Goal: Task Accomplishment & Management: Manage account settings

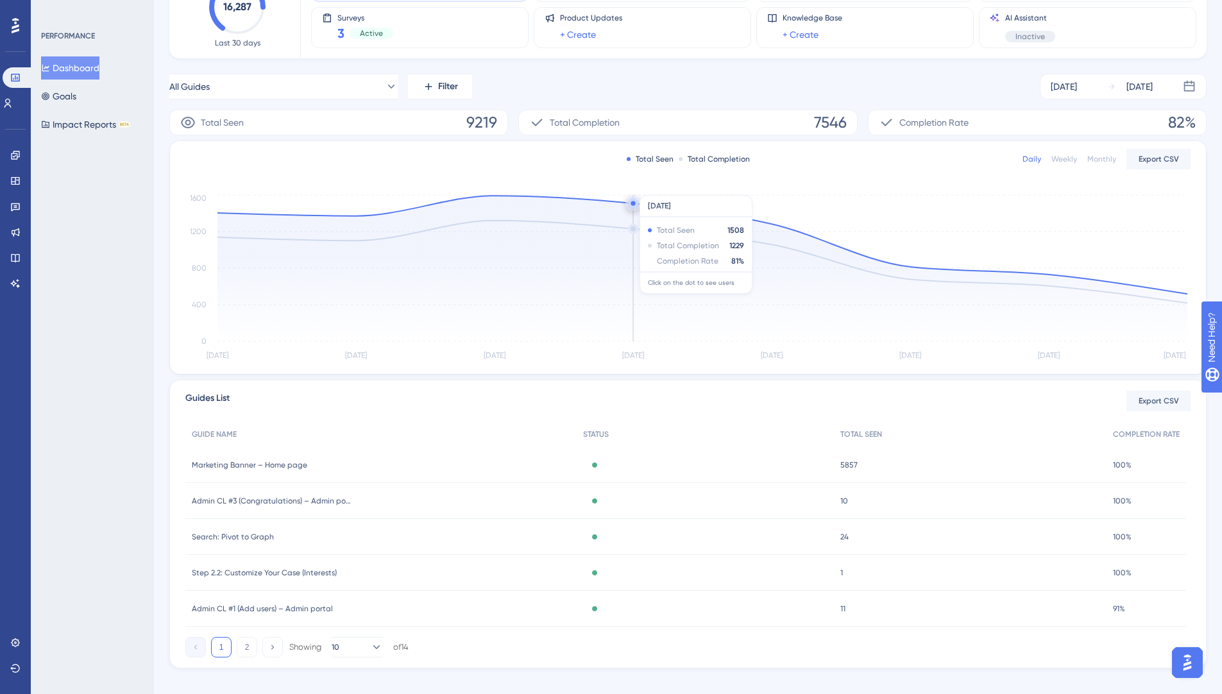
scroll to position [137, 0]
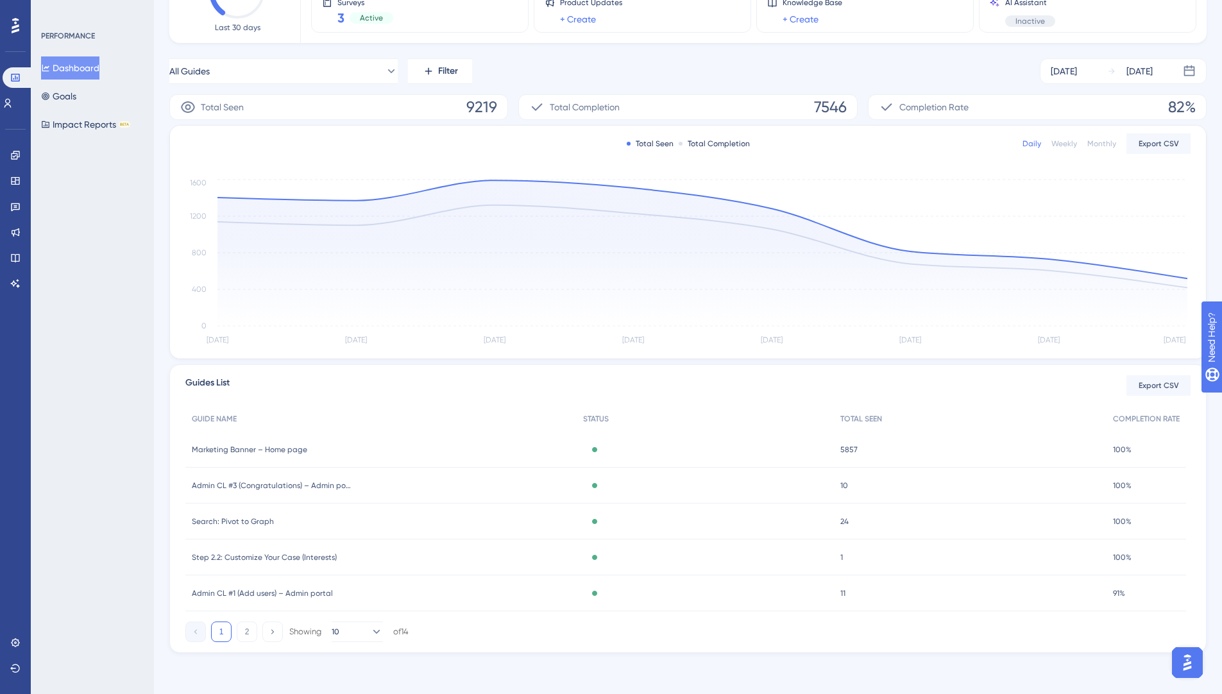
click at [398, 453] on div "Marketing Banner – Home page Marketing Banner – Home page" at bounding box center [380, 450] width 391 height 36
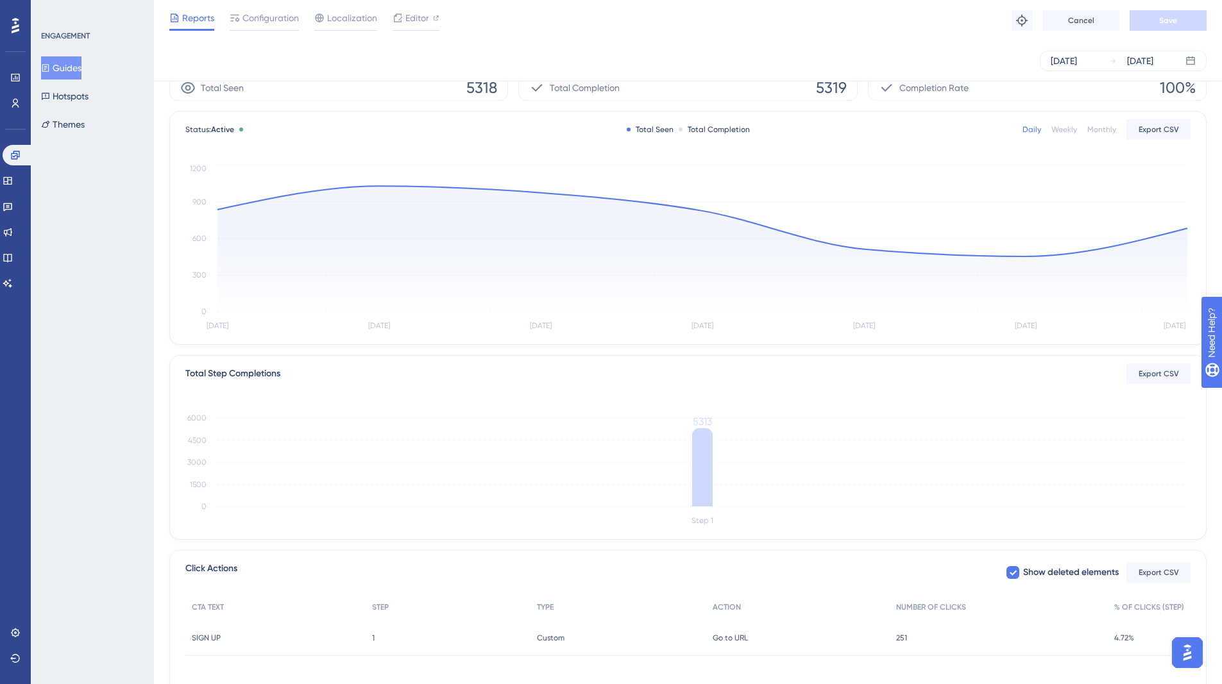
scroll to position [113, 0]
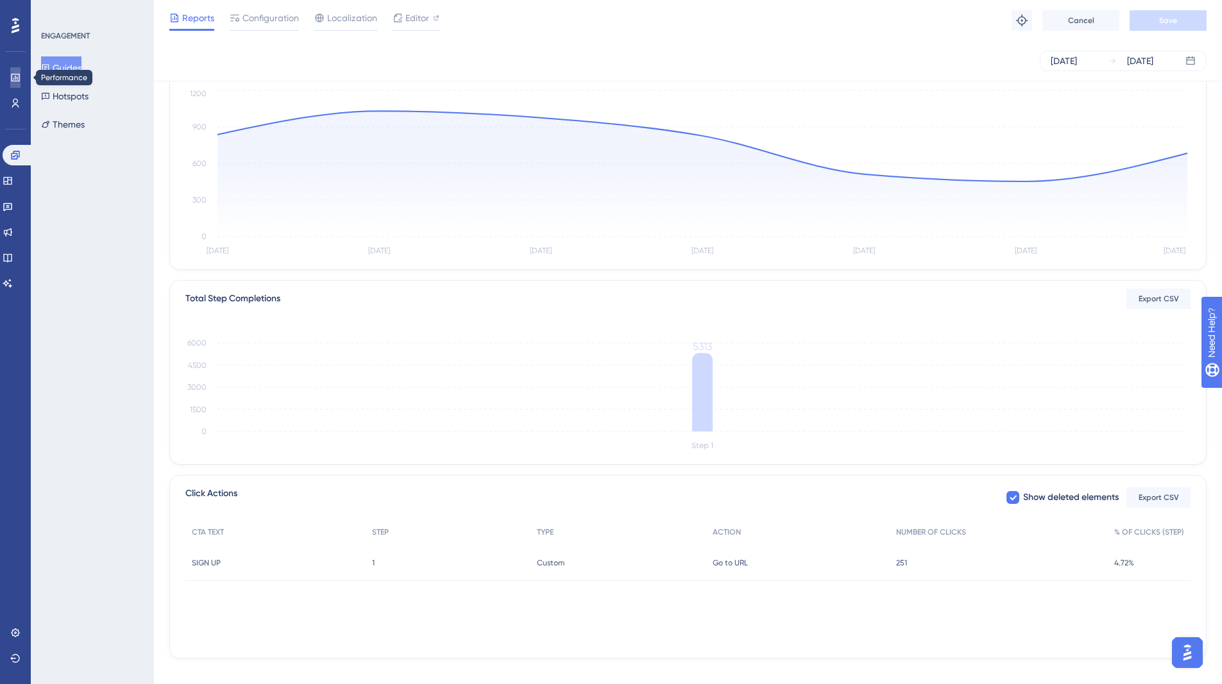
click at [10, 68] on link at bounding box center [15, 77] width 10 height 21
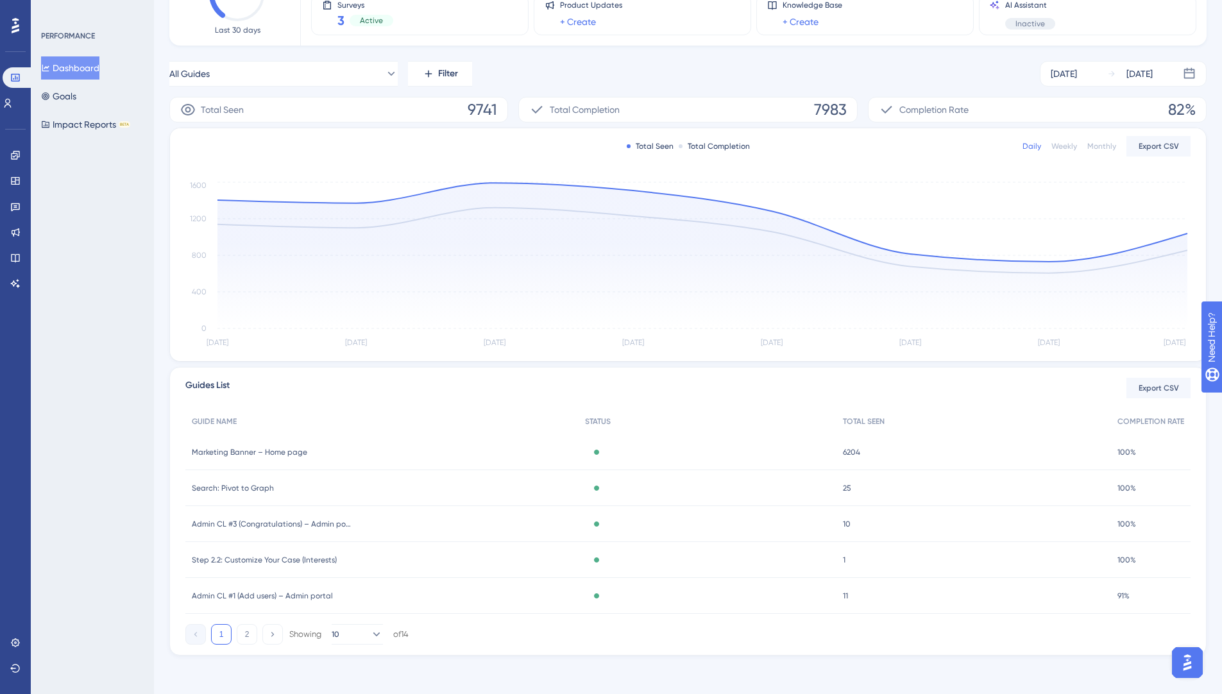
scroll to position [137, 0]
click at [360, 454] on div "Marketing Banner – Home page Marketing Banner – Home page" at bounding box center [381, 450] width 393 height 36
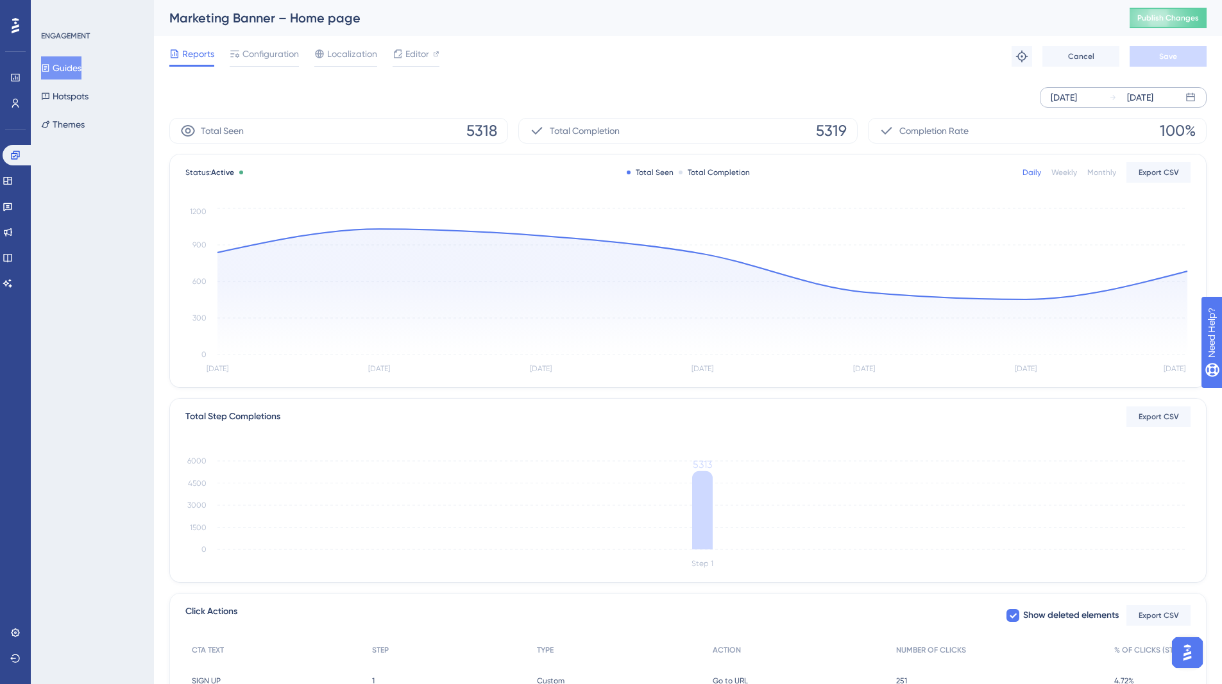
click at [1073, 96] on div "[DATE]" at bounding box center [1063, 97] width 26 height 15
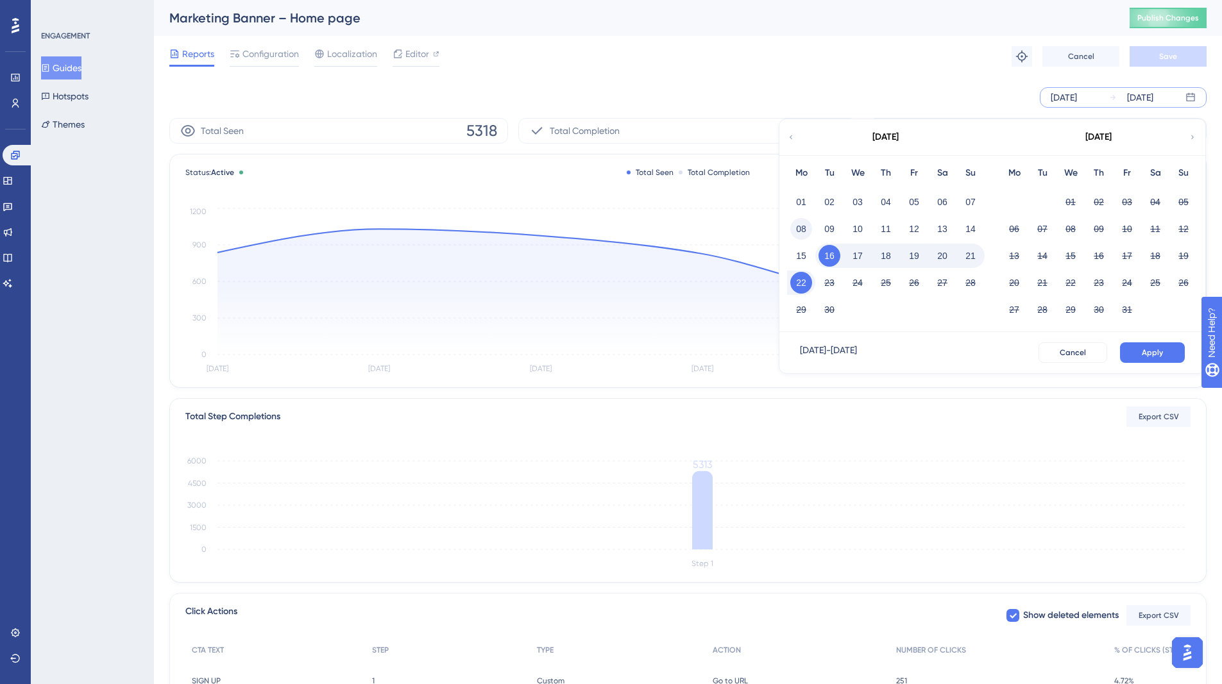
click at [800, 227] on button "08" at bounding box center [801, 229] width 22 height 22
click at [1161, 348] on span "Apply" at bounding box center [1151, 353] width 21 height 10
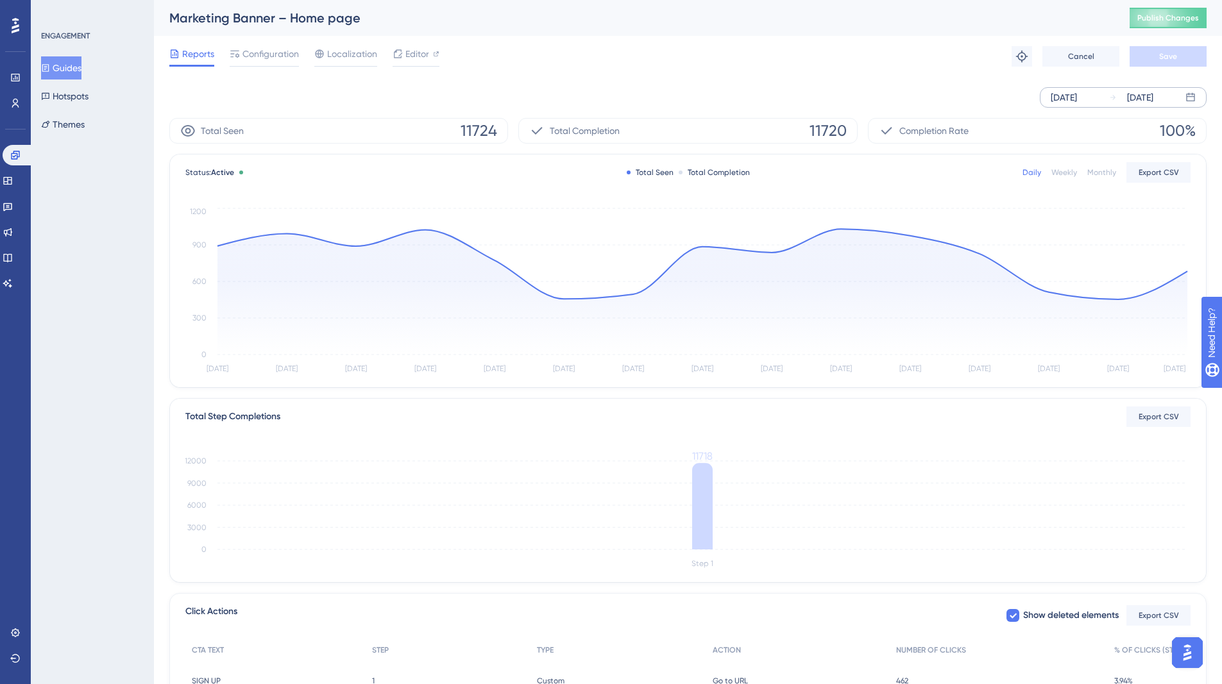
click at [1076, 97] on div "[DATE]" at bounding box center [1063, 97] width 26 height 15
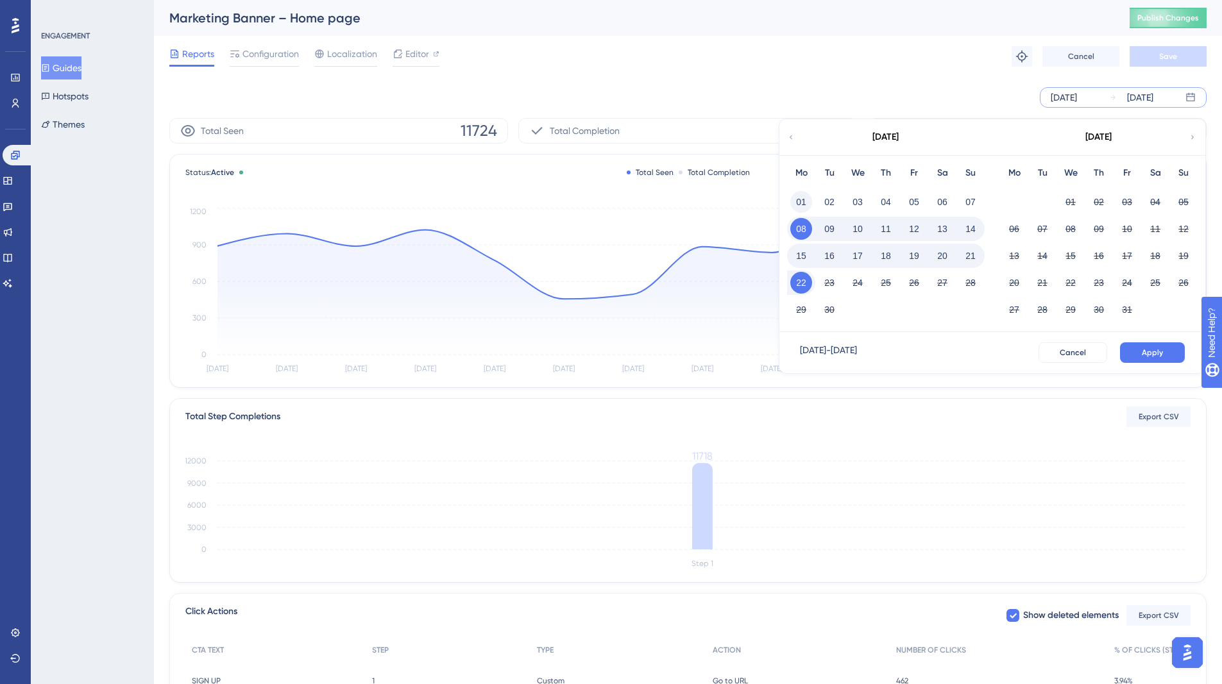
click at [805, 200] on button "01" at bounding box center [801, 202] width 22 height 22
click at [1150, 349] on span "Apply" at bounding box center [1151, 353] width 21 height 10
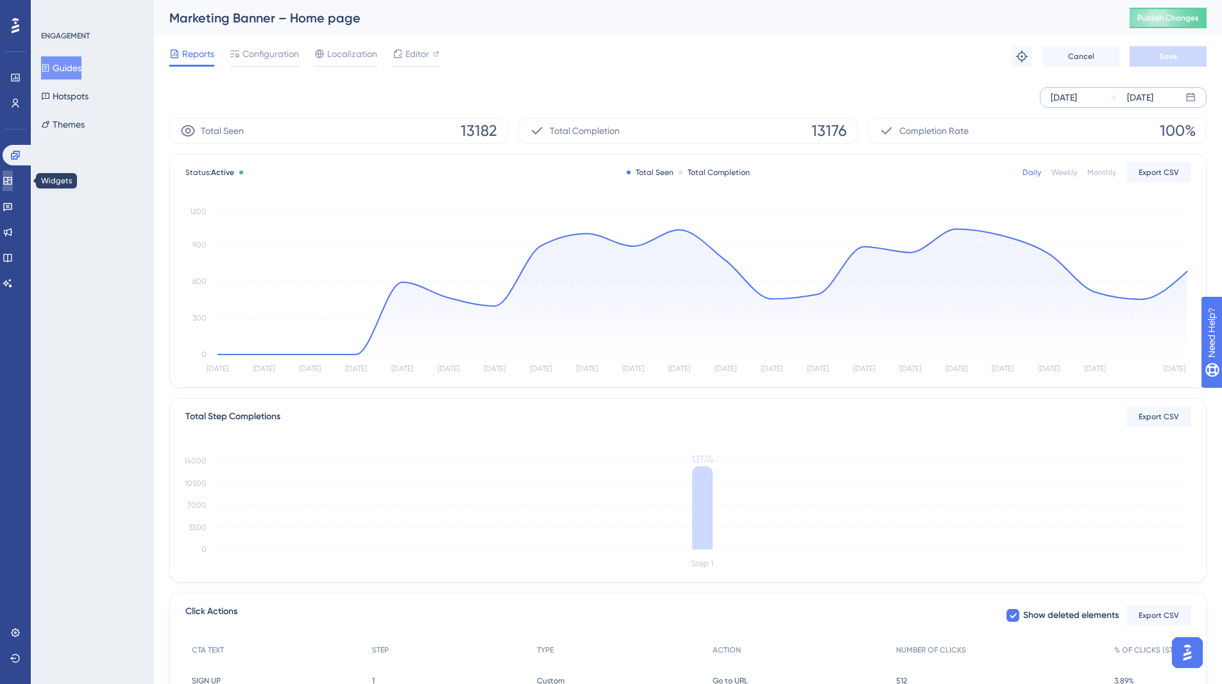
click at [12, 177] on icon at bounding box center [7, 181] width 8 height 8
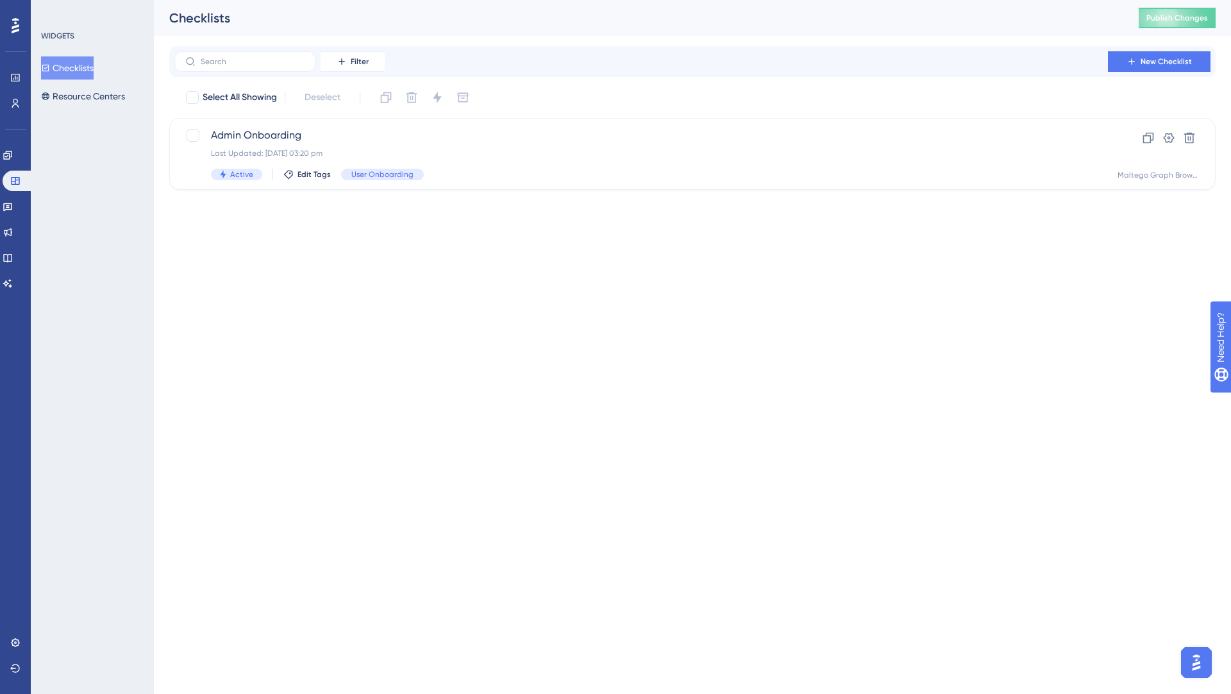
click at [20, 153] on div "LEAVE A REVIEW COPY SHARE LINK" at bounding box center [614, 314] width 1231 height 587
click at [18, 147] on div "LEAVE A REVIEW COPY SHARE LINK" at bounding box center [614, 314] width 1231 height 587
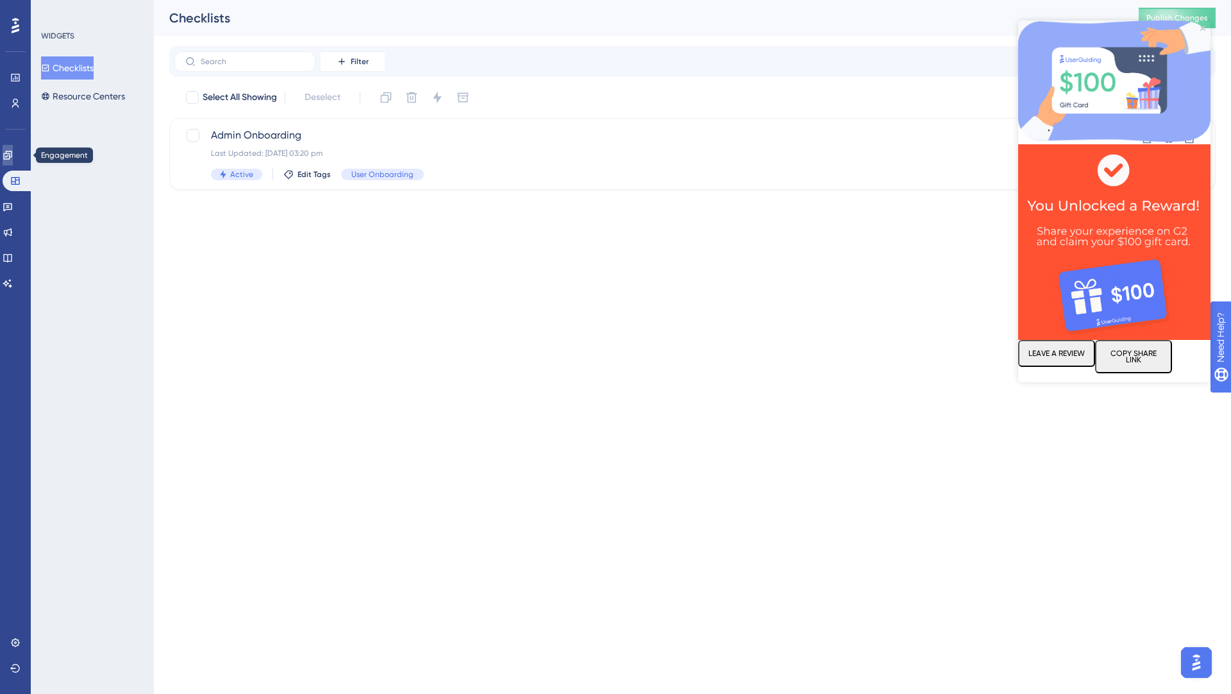
click at [13, 149] on link at bounding box center [8, 155] width 10 height 21
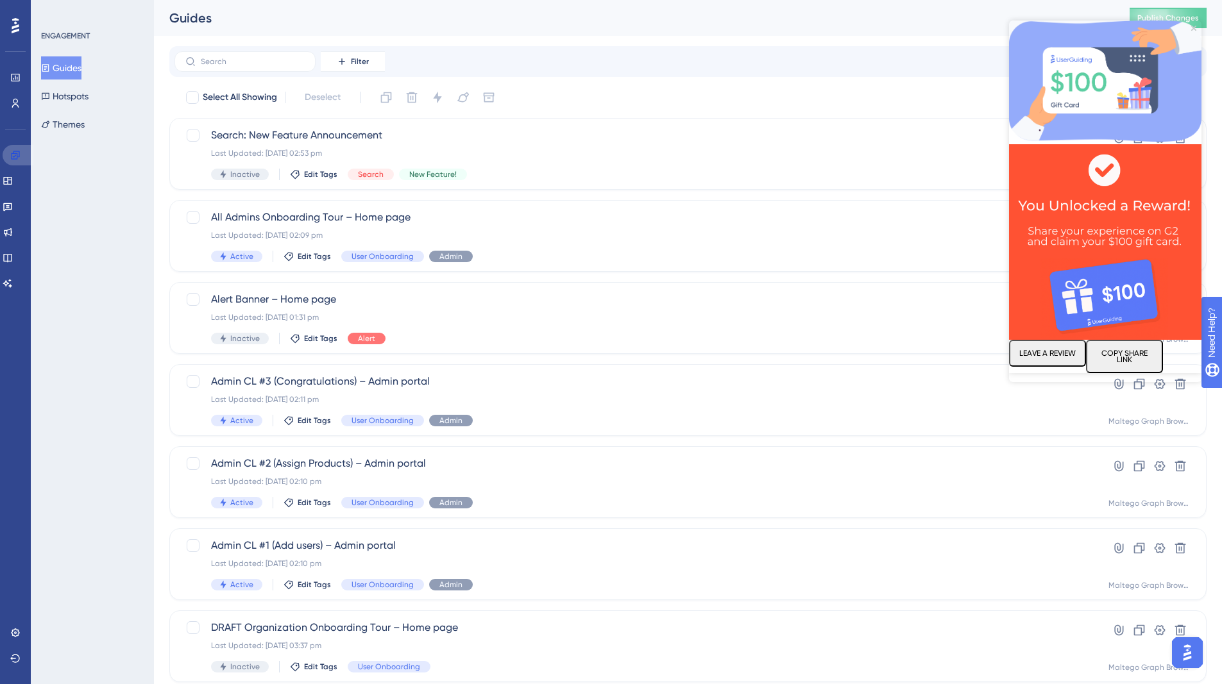
click at [16, 155] on icon at bounding box center [15, 155] width 10 height 10
click at [88, 88] on button "Hotspots" at bounding box center [64, 96] width 47 height 23
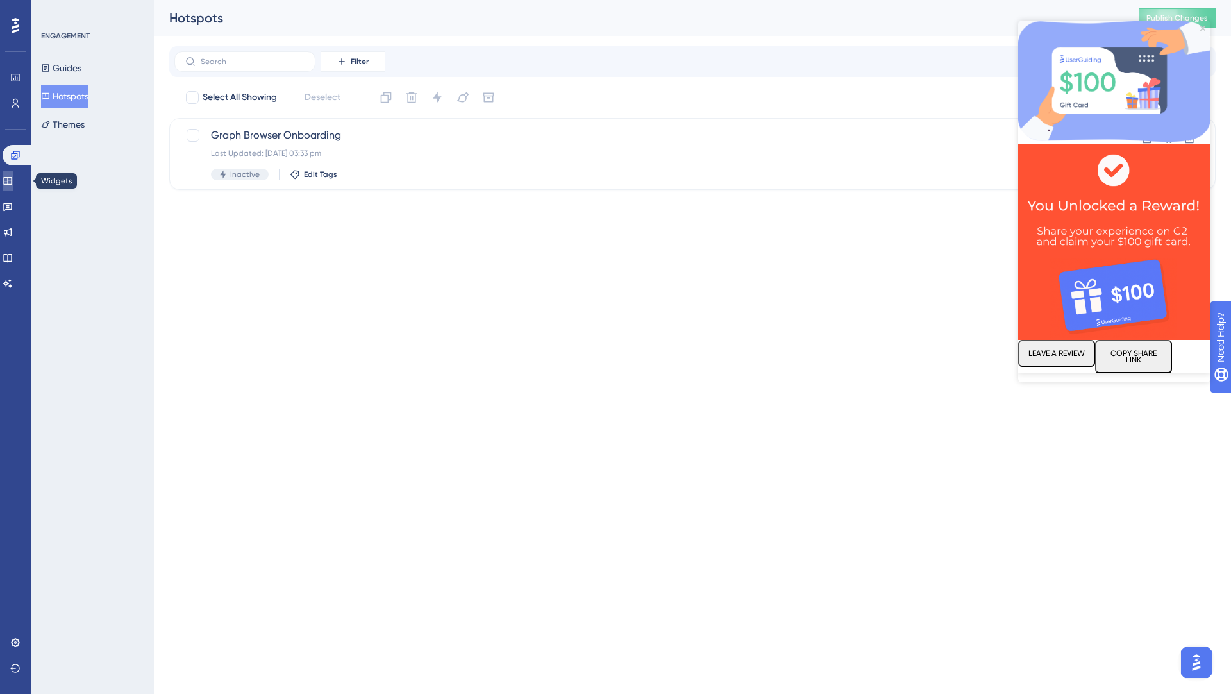
click at [12, 177] on icon at bounding box center [7, 181] width 8 height 8
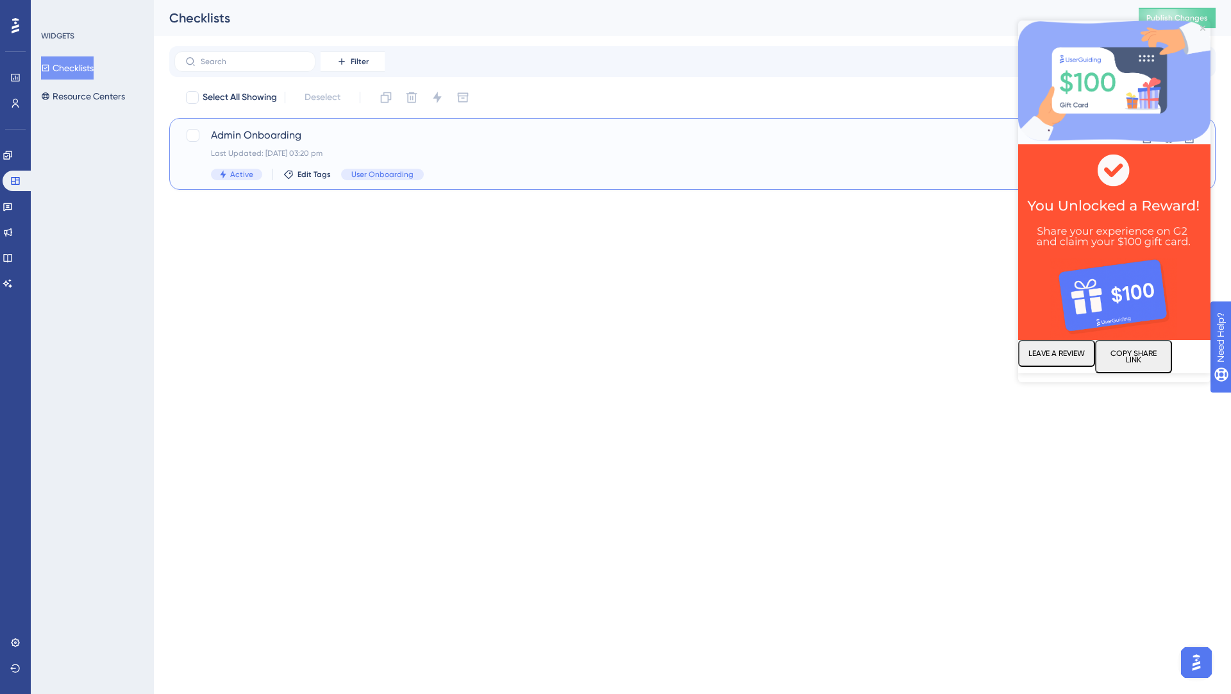
click at [527, 161] on div "Admin Onboarding Last Updated: [DATE] 03:20 pm Active Edit Tags User Onboarding" at bounding box center [641, 154] width 861 height 53
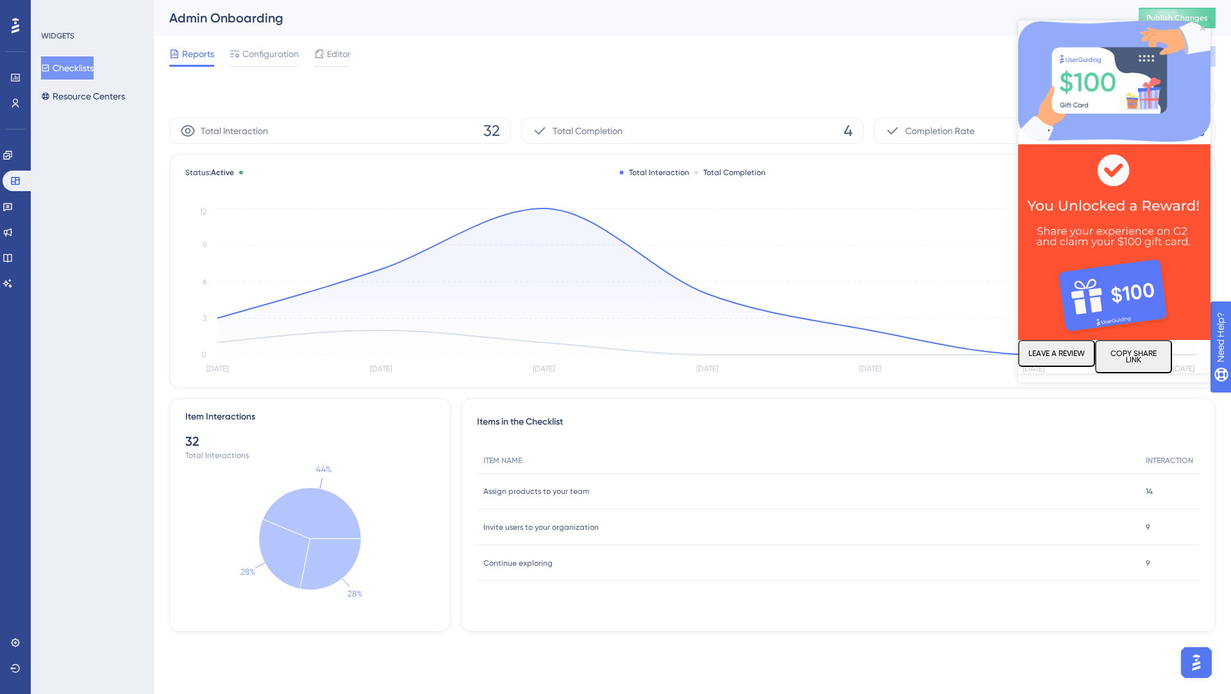
click at [1206, 28] on img at bounding box center [1114, 81] width 192 height 121
click at [1204, 29] on icon "Close Preview" at bounding box center [1202, 28] width 5 height 5
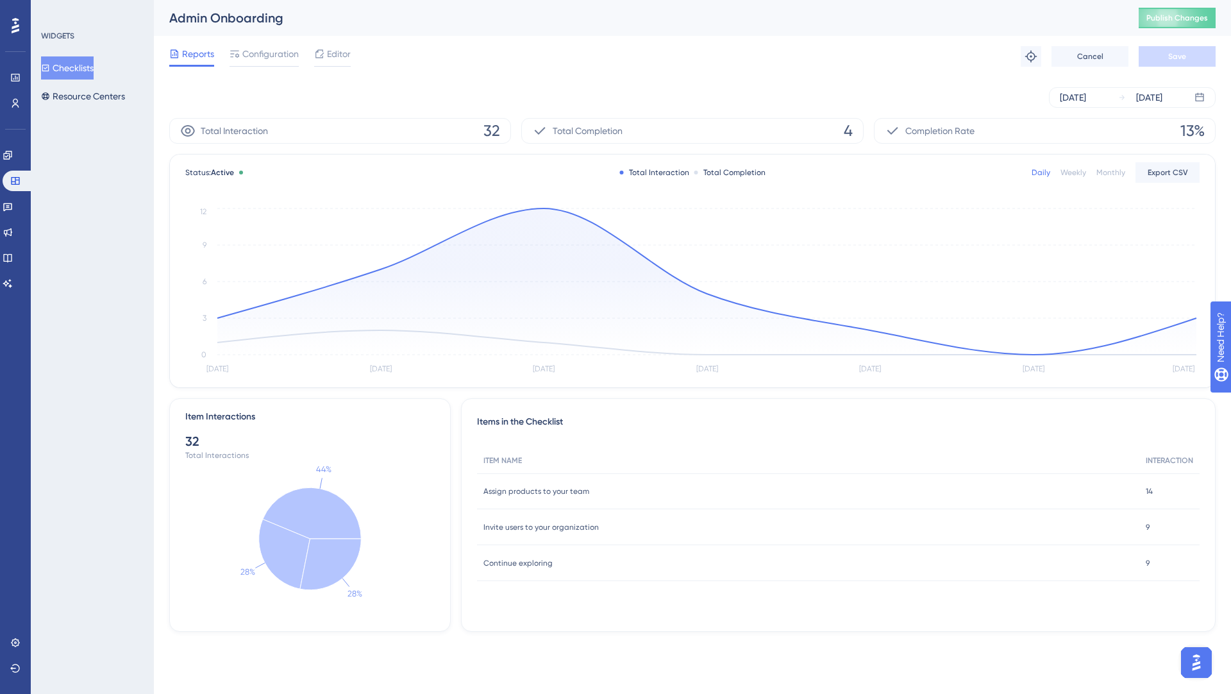
click at [843, 650] on div "Performance Users Engagement Widgets Feedback Product Updates Knowledge Base AI…" at bounding box center [692, 326] width 1077 height 652
click at [1086, 92] on div "[DATE]" at bounding box center [1073, 97] width 26 height 15
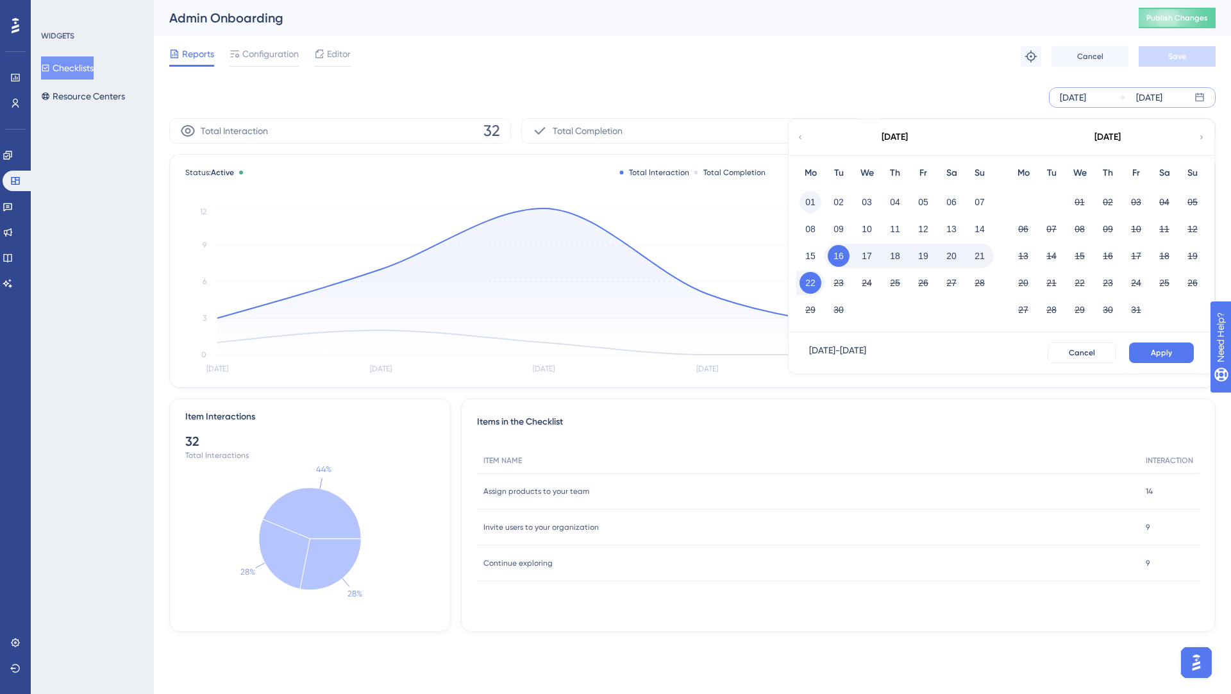
click at [814, 203] on button "01" at bounding box center [811, 202] width 22 height 22
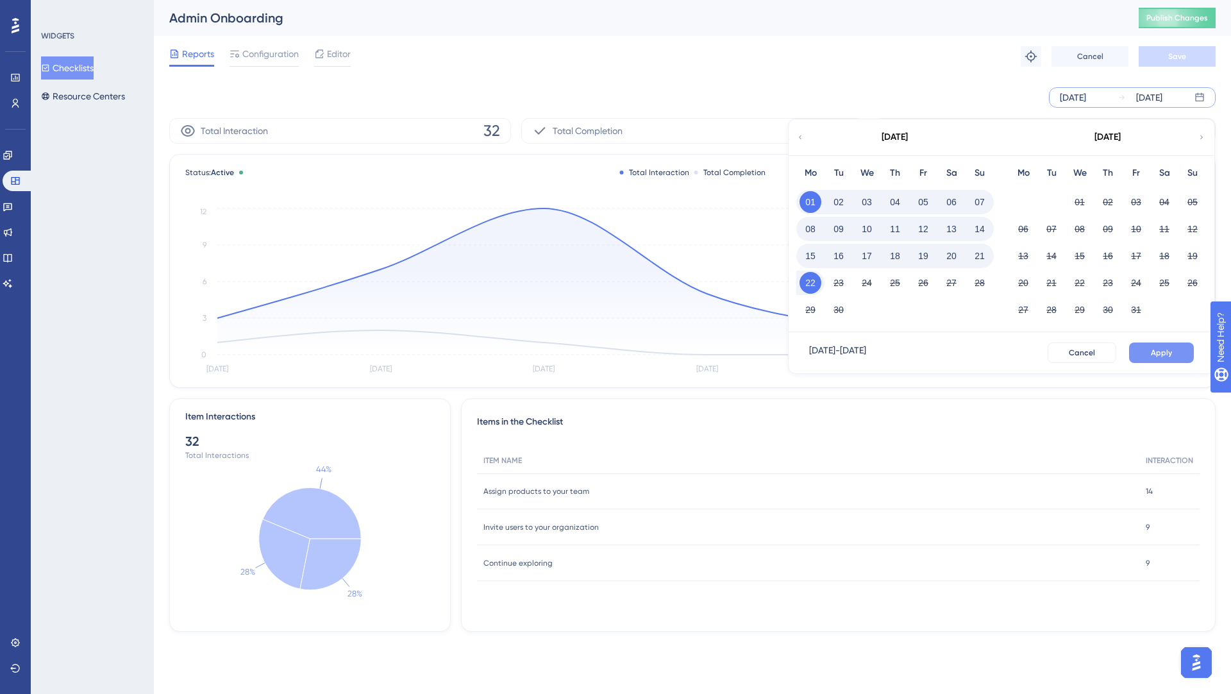
click at [1170, 349] on span "Apply" at bounding box center [1161, 353] width 21 height 10
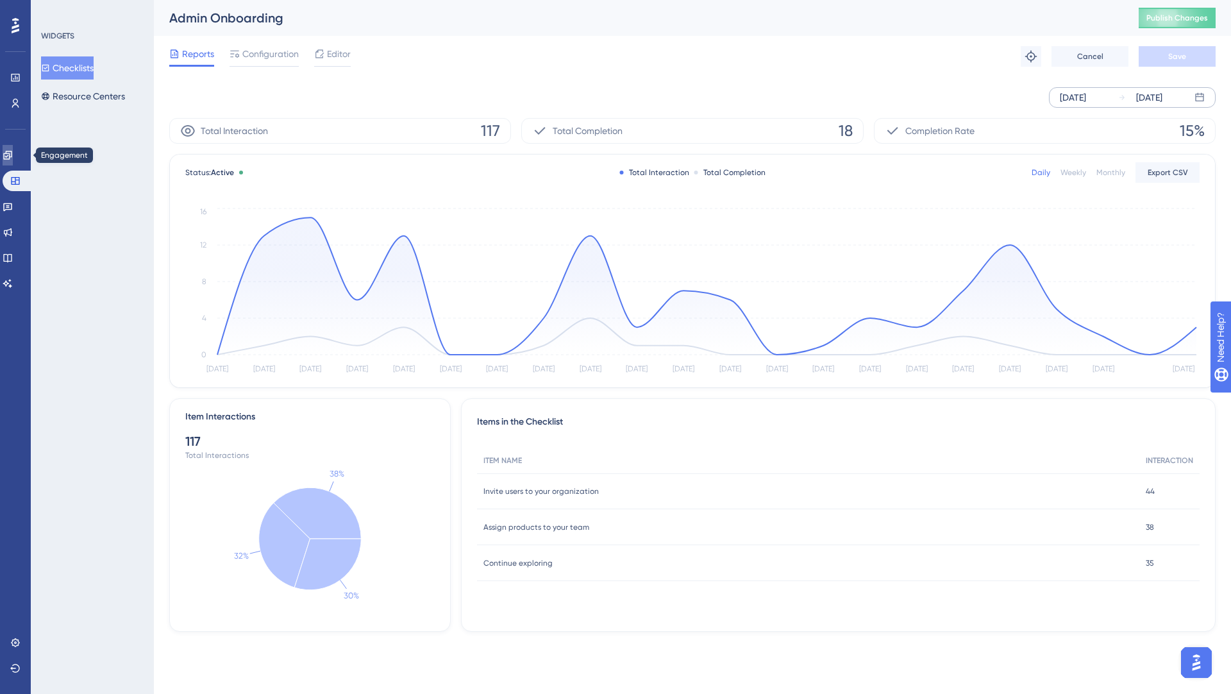
click at [13, 153] on icon at bounding box center [8, 155] width 10 height 10
